Goal: Information Seeking & Learning: Learn about a topic

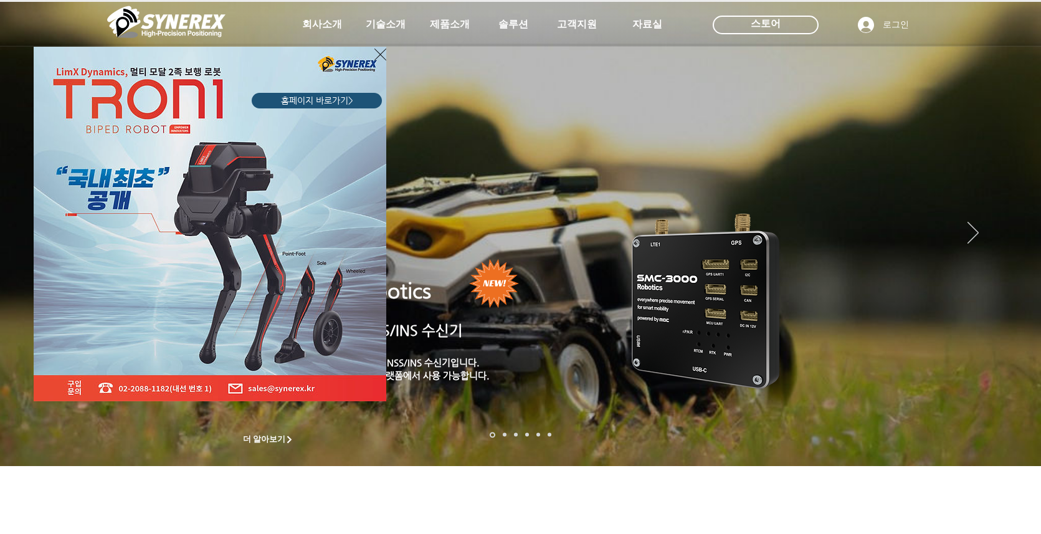
click at [374, 57] on icon "사이트로 돌아가기" at bounding box center [380, 55] width 12 height 16
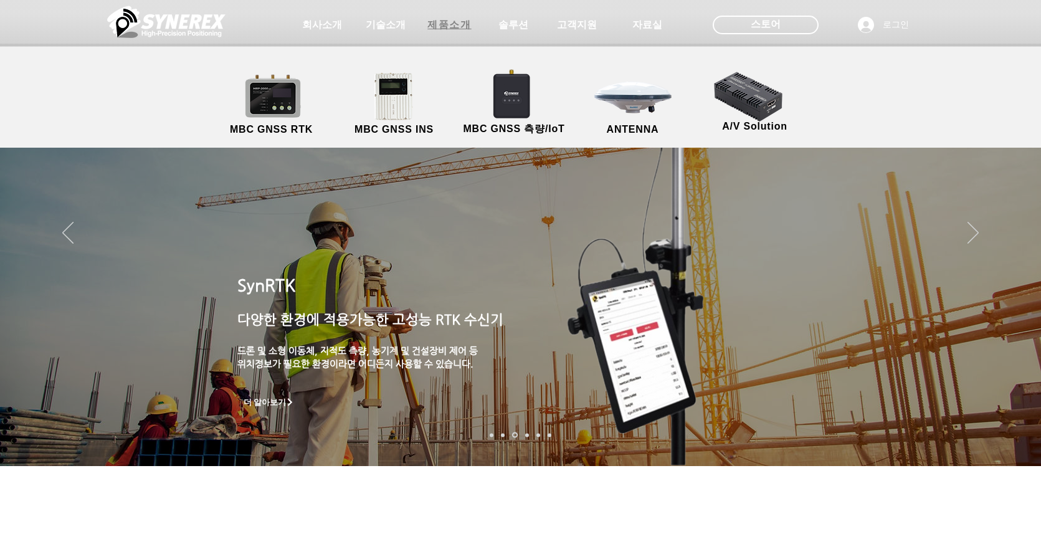
click at [435, 20] on span "제품소개" at bounding box center [449, 25] width 44 height 13
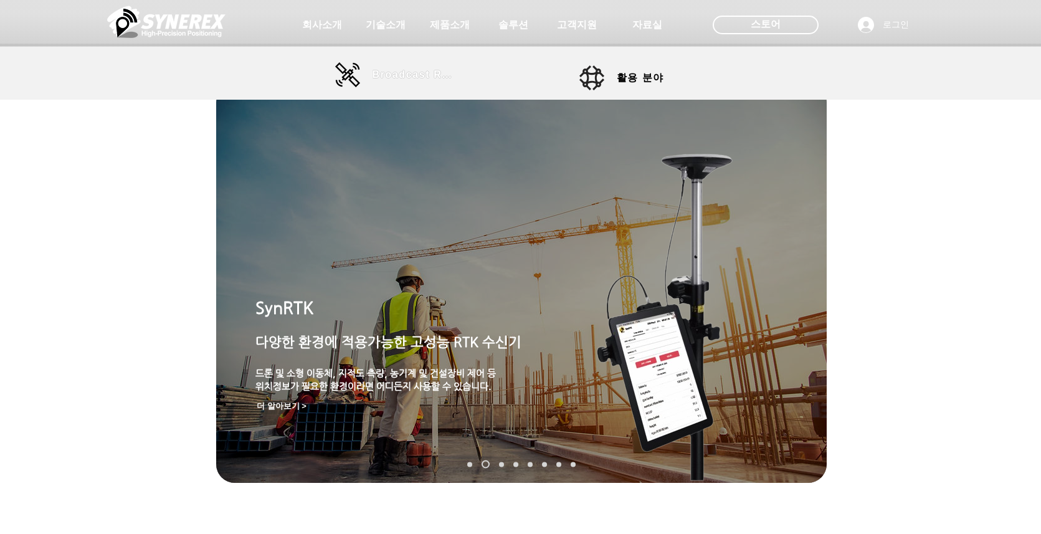
click at [395, 77] on span "Broadcast RTK" at bounding box center [414, 74] width 84 height 11
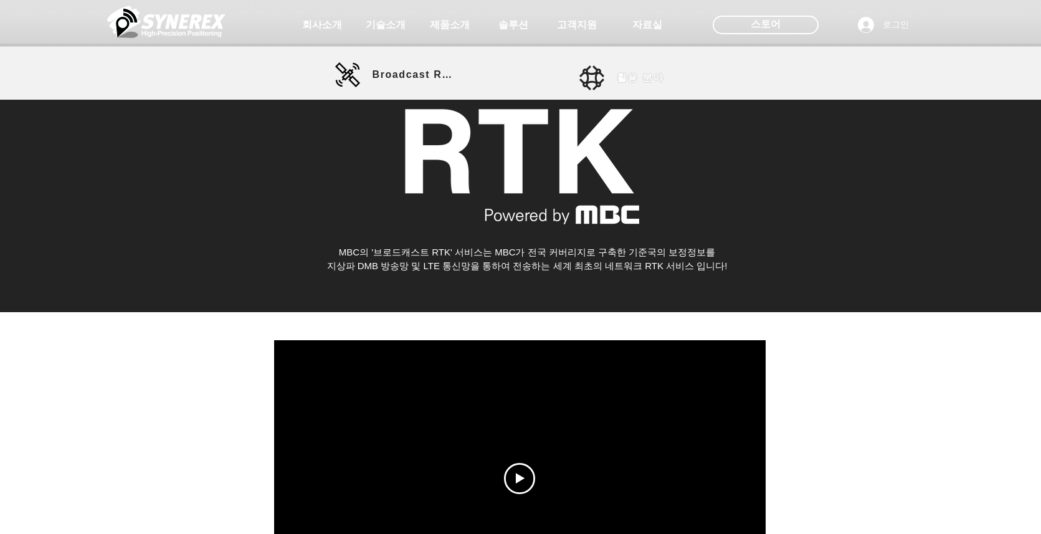
click at [635, 80] on span "활용 분야" at bounding box center [639, 78] width 47 height 13
click at [639, 80] on span "활용 분야" at bounding box center [639, 78] width 47 height 13
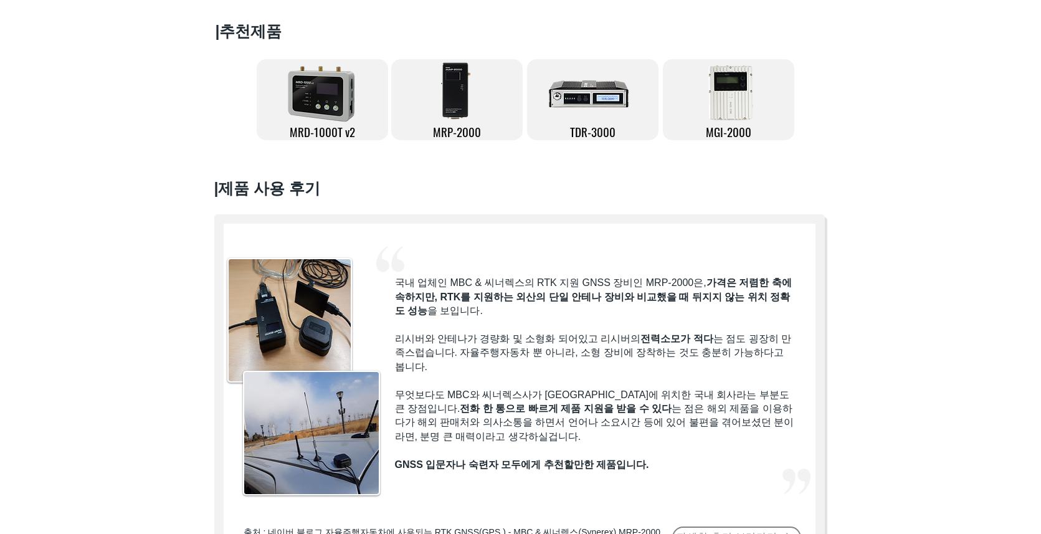
scroll to position [125, 0]
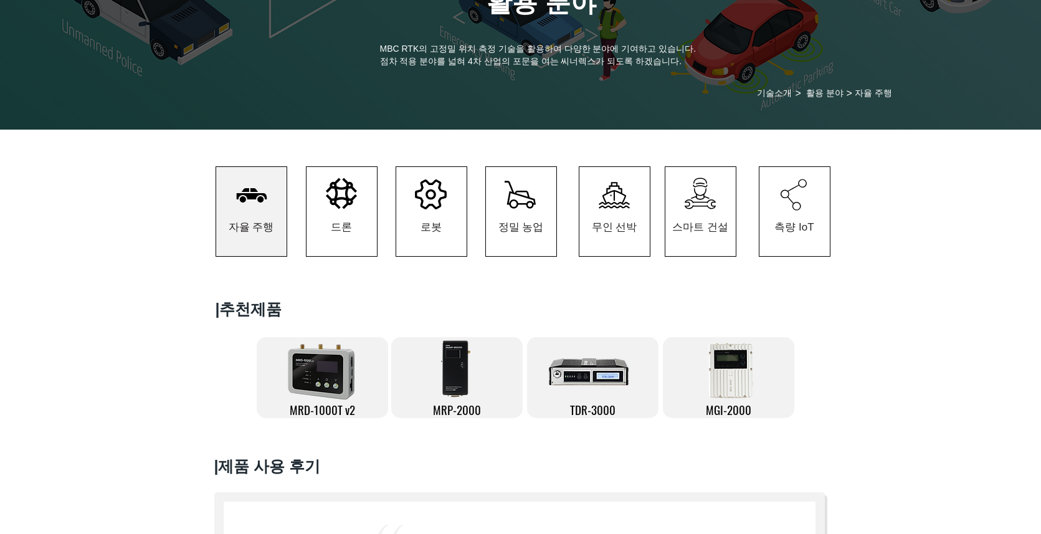
click at [334, 192] on icon at bounding box center [341, 193] width 31 height 31
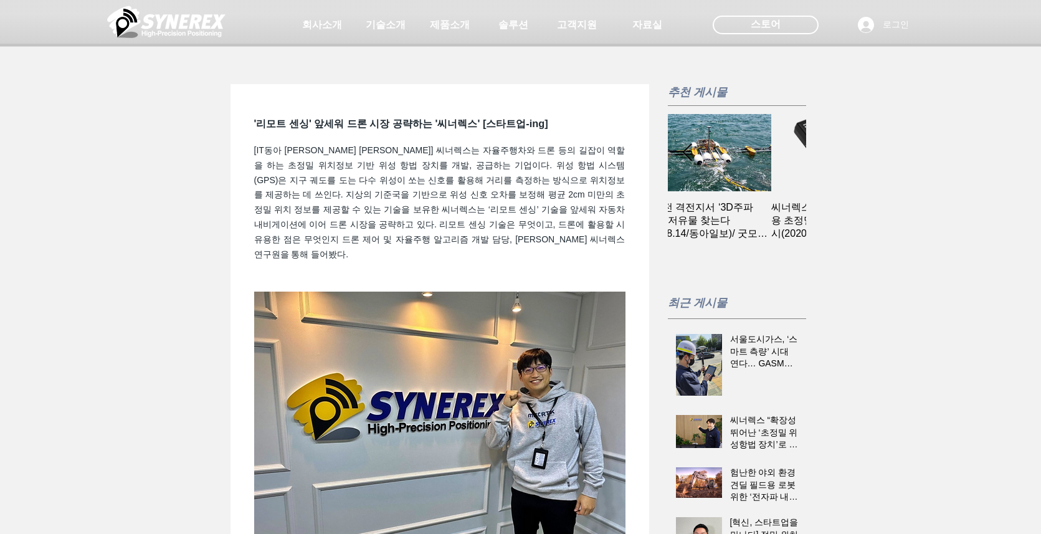
click at [153, 44] on div at bounding box center [520, 23] width 1041 height 47
click at [196, 6] on img at bounding box center [166, 21] width 118 height 37
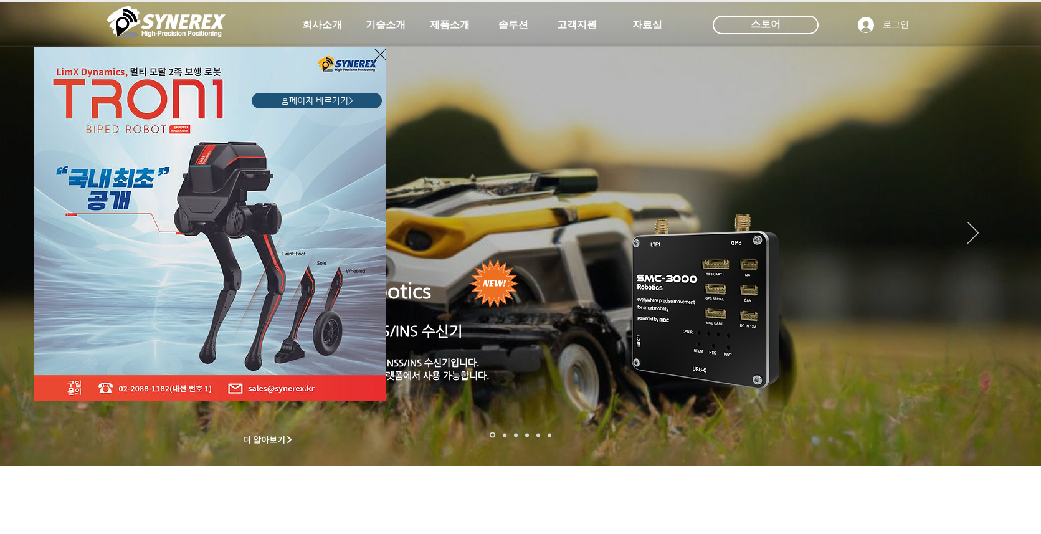
click at [374, 57] on icon "사이트로 돌아가기" at bounding box center [380, 55] width 12 height 16
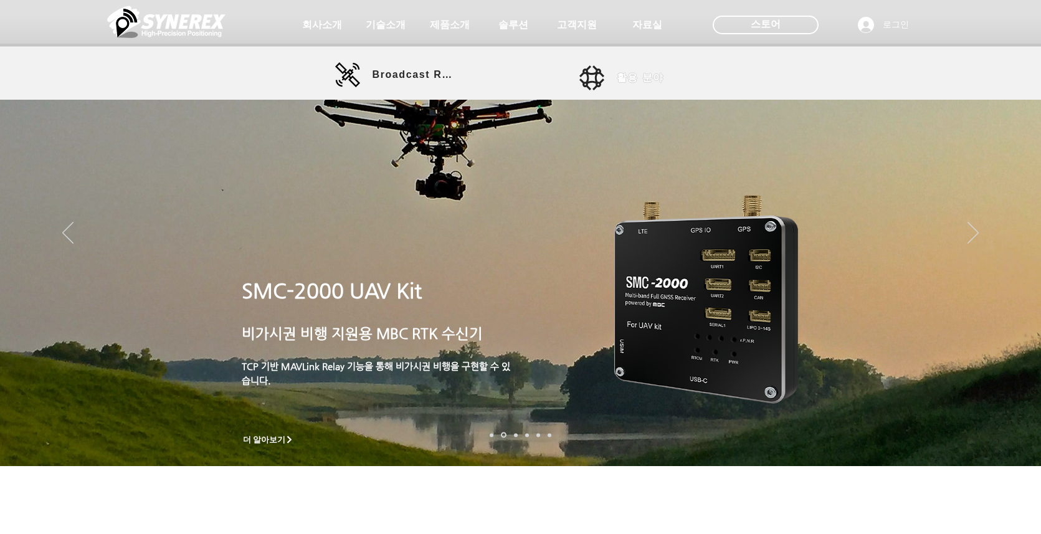
click at [606, 77] on link "활용 분야" at bounding box center [635, 77] width 112 height 25
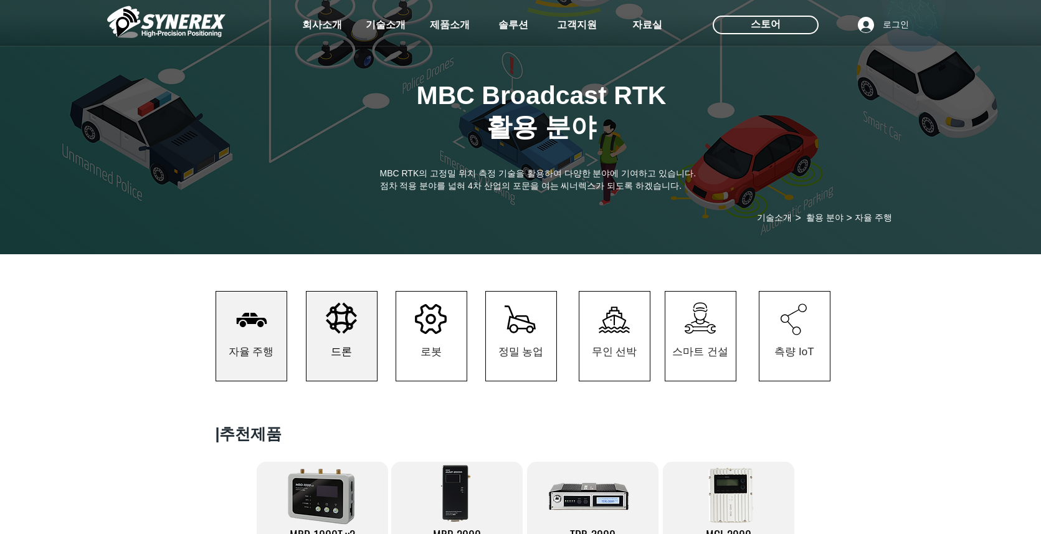
click at [343, 348] on span "드론" at bounding box center [341, 352] width 70 height 58
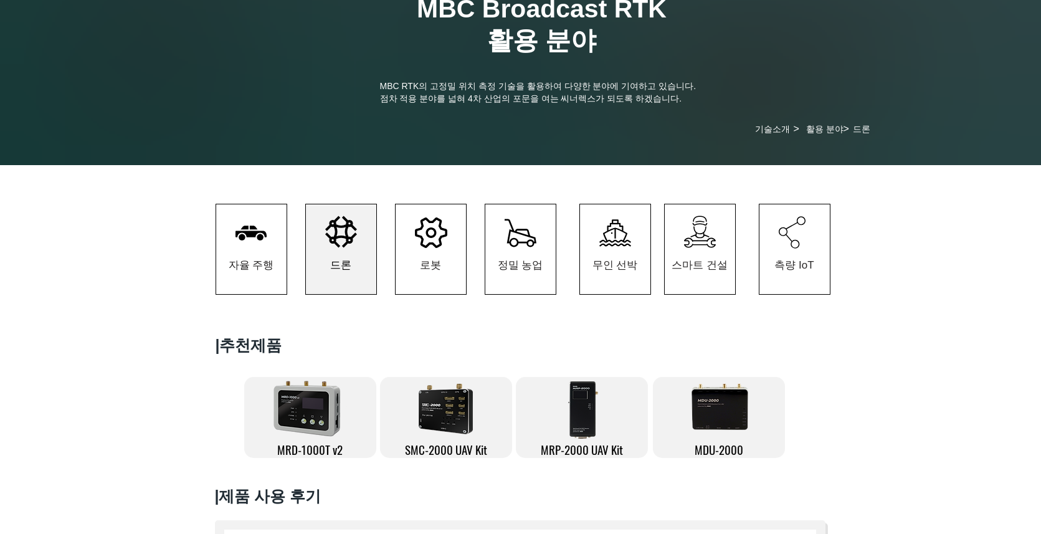
scroll to position [54, 0]
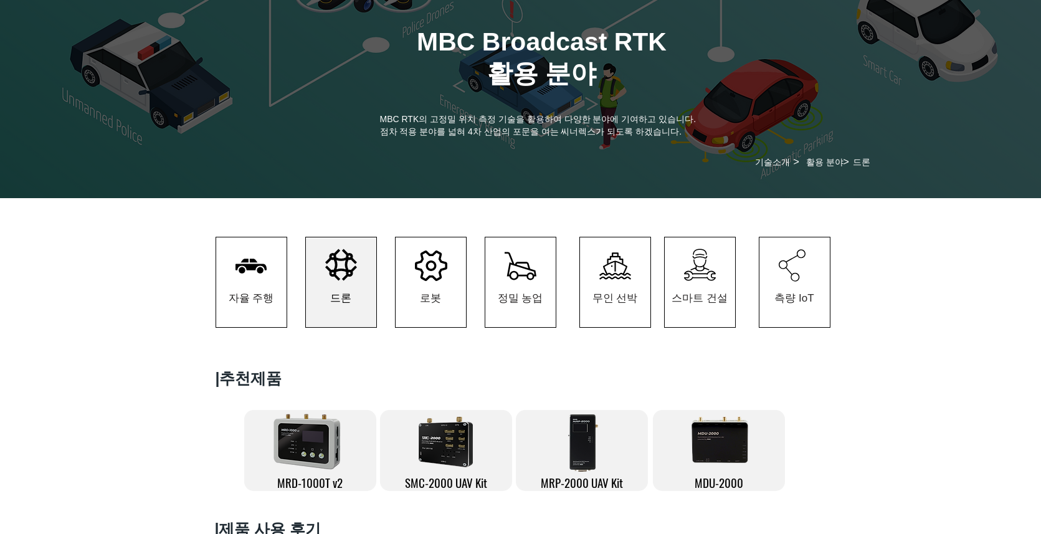
click at [346, 286] on span "드론" at bounding box center [341, 297] width 70 height 59
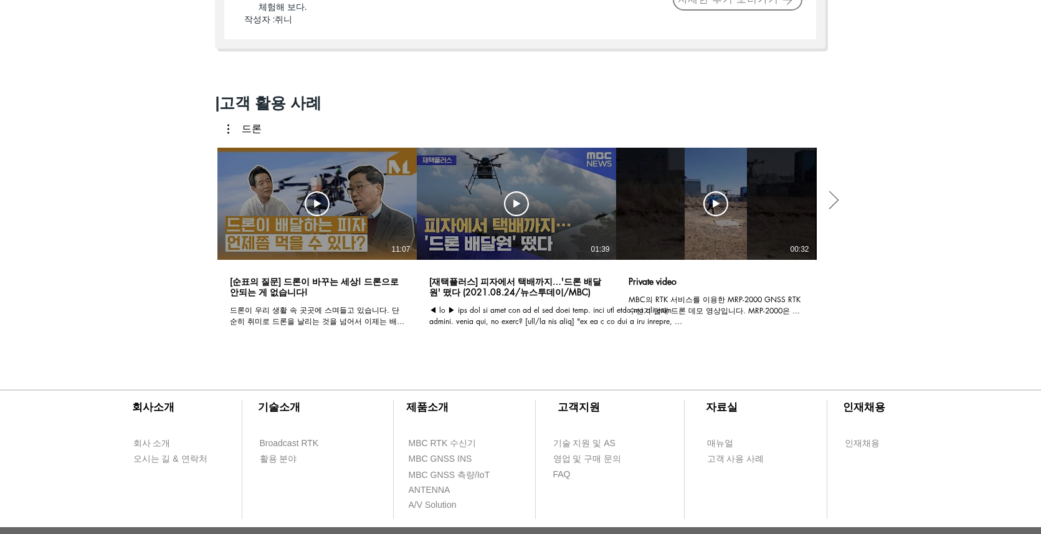
scroll to position [941, 0]
